Goal: Task Accomplishment & Management: Manage account settings

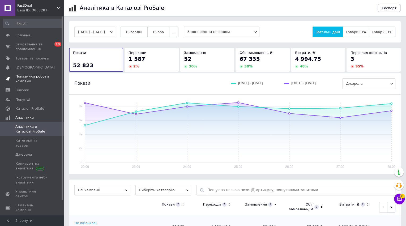
click at [41, 76] on span "Показники роботи компанії" at bounding box center [32, 79] width 34 height 10
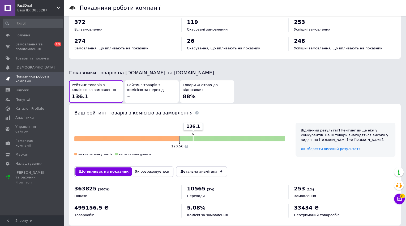
scroll to position [243, 0]
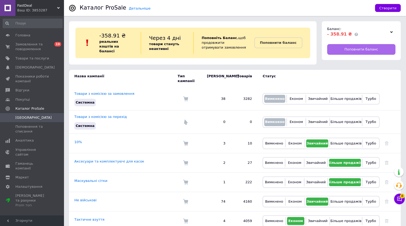
click at [342, 52] on link "Поповнити баланс" at bounding box center [361, 49] width 68 height 11
click at [385, 56] on div "Баланс: - 358.91 ₴ Поповнити баланс" at bounding box center [361, 40] width 79 height 39
click at [382, 55] on div "Баланс: - 358.91 ₴ Поповнити баланс" at bounding box center [361, 40] width 79 height 39
click at [381, 55] on div "Баланс: - 358.91 ₴ Поповнити баланс" at bounding box center [361, 40] width 79 height 39
click at [378, 51] on link "Поповнити баланс" at bounding box center [361, 49] width 68 height 11
